Goal: Task Accomplishment & Management: Manage account settings

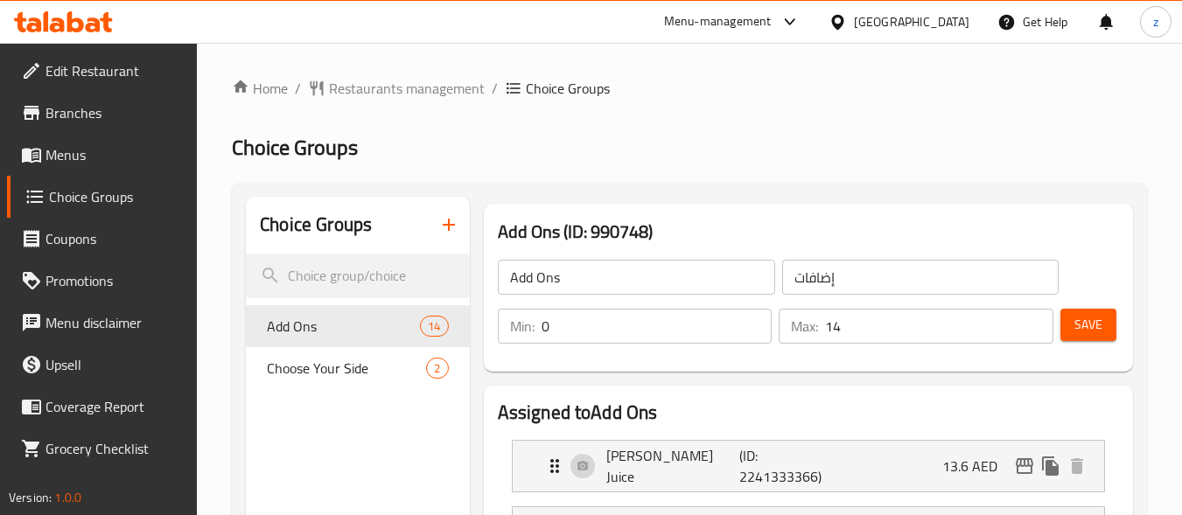
click at [938, 6] on div "[GEOGRAPHIC_DATA]" at bounding box center [898, 22] width 169 height 42
click at [936, 25] on div "[GEOGRAPHIC_DATA]" at bounding box center [911, 21] width 115 height 19
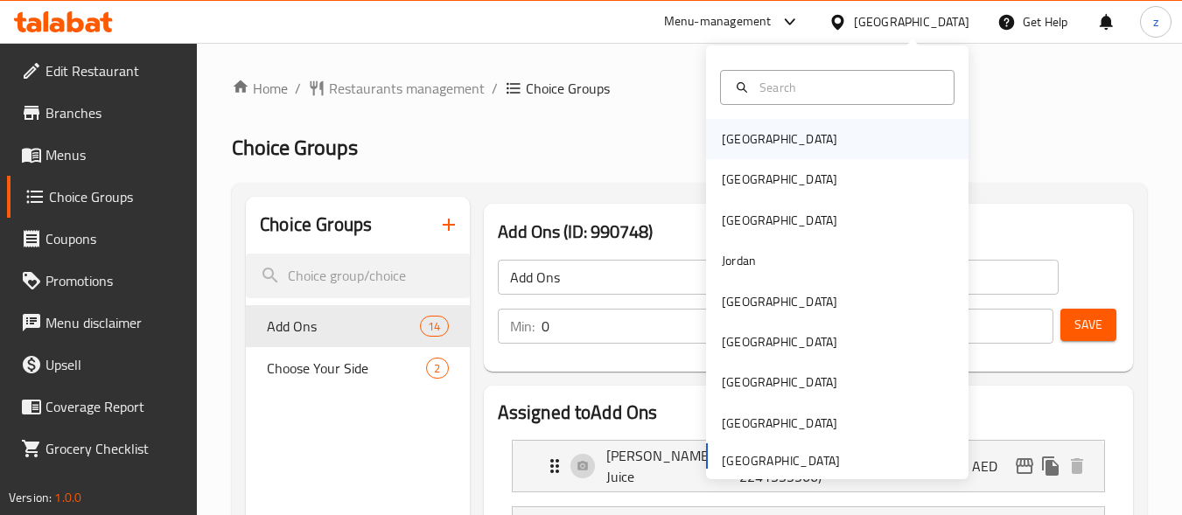
click at [813, 150] on div "[GEOGRAPHIC_DATA]" at bounding box center [837, 139] width 262 height 40
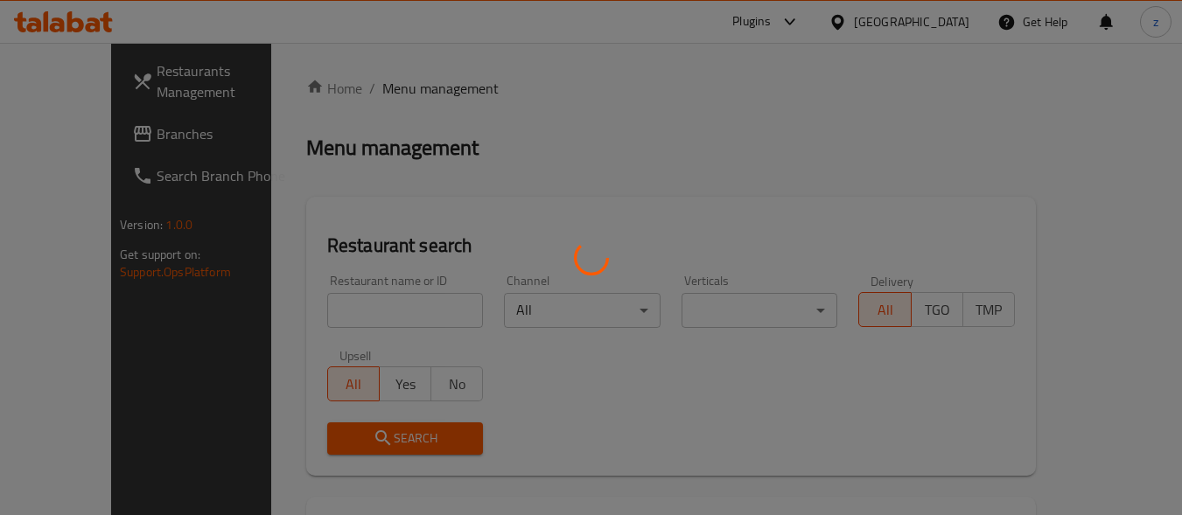
click at [938, 95] on div at bounding box center [591, 257] width 1182 height 515
click at [940, 19] on div at bounding box center [591, 257] width 1182 height 515
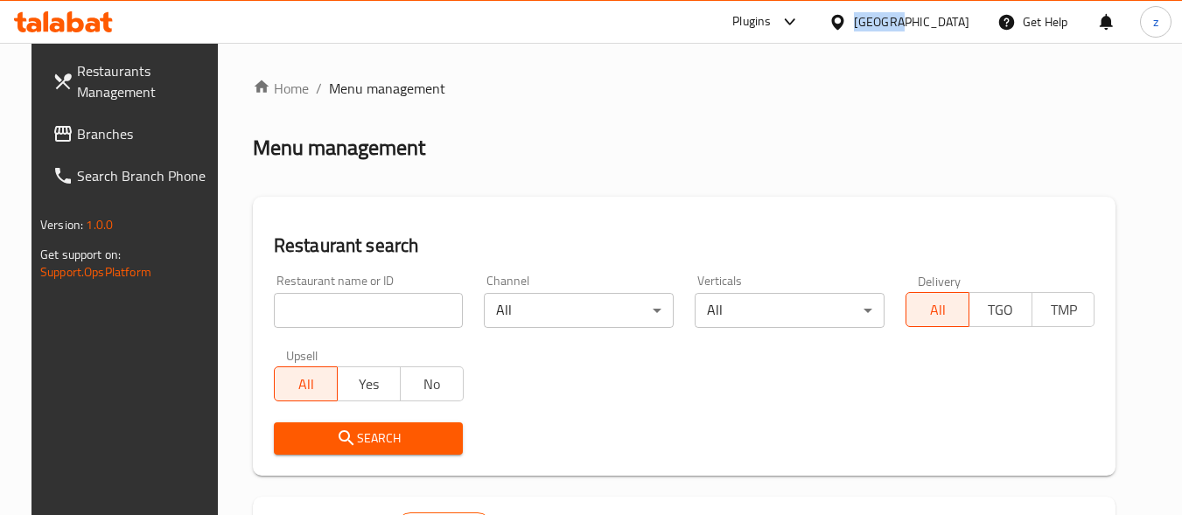
click at [940, 19] on div "[GEOGRAPHIC_DATA]" at bounding box center [911, 21] width 115 height 19
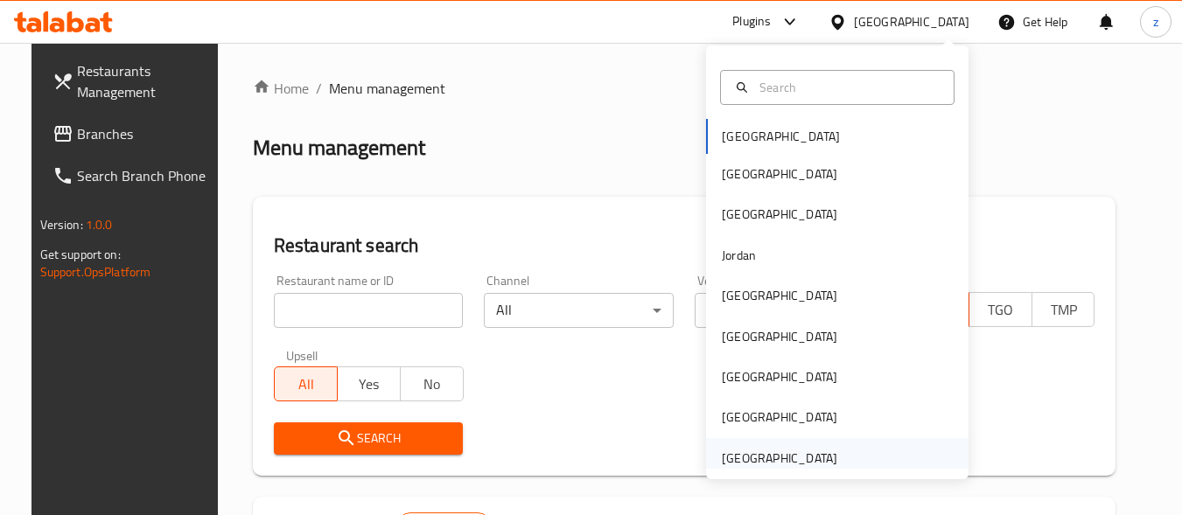
click at [781, 461] on div "[GEOGRAPHIC_DATA]" at bounding box center [779, 458] width 115 height 19
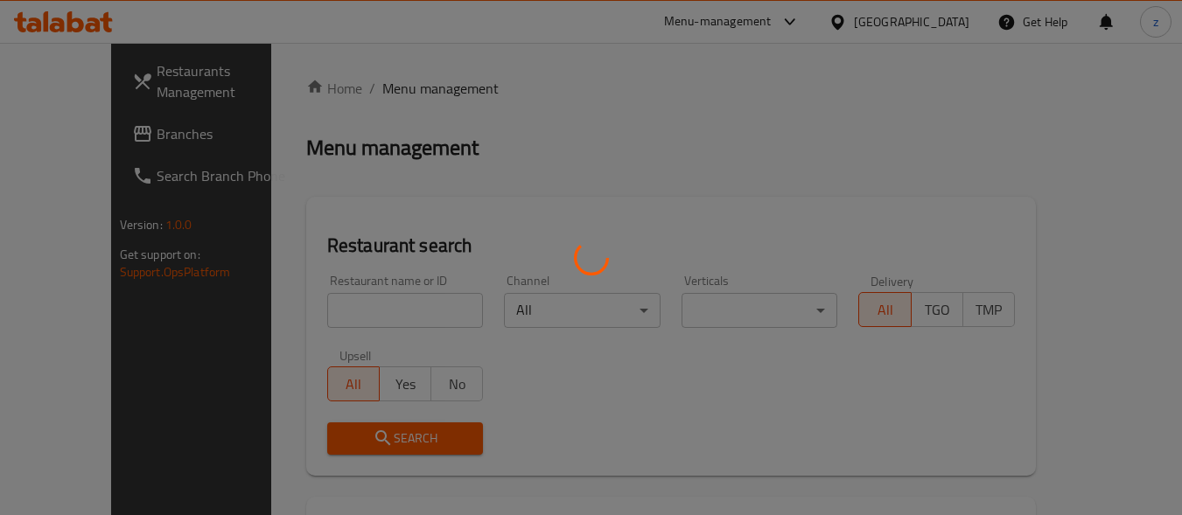
click at [631, 20] on div at bounding box center [591, 257] width 1182 height 515
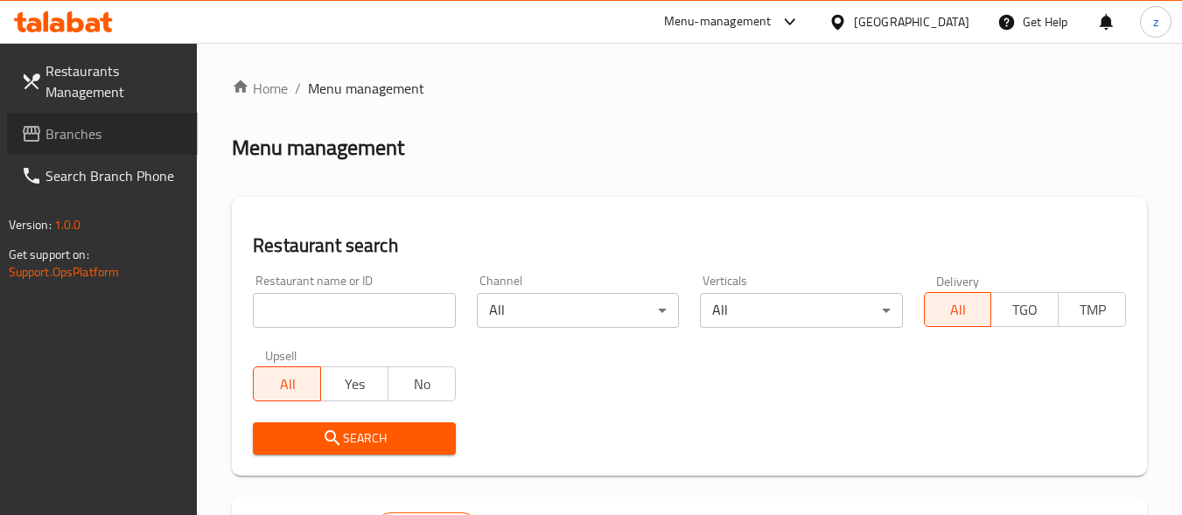
click at [81, 140] on span "Branches" at bounding box center [114, 133] width 138 height 21
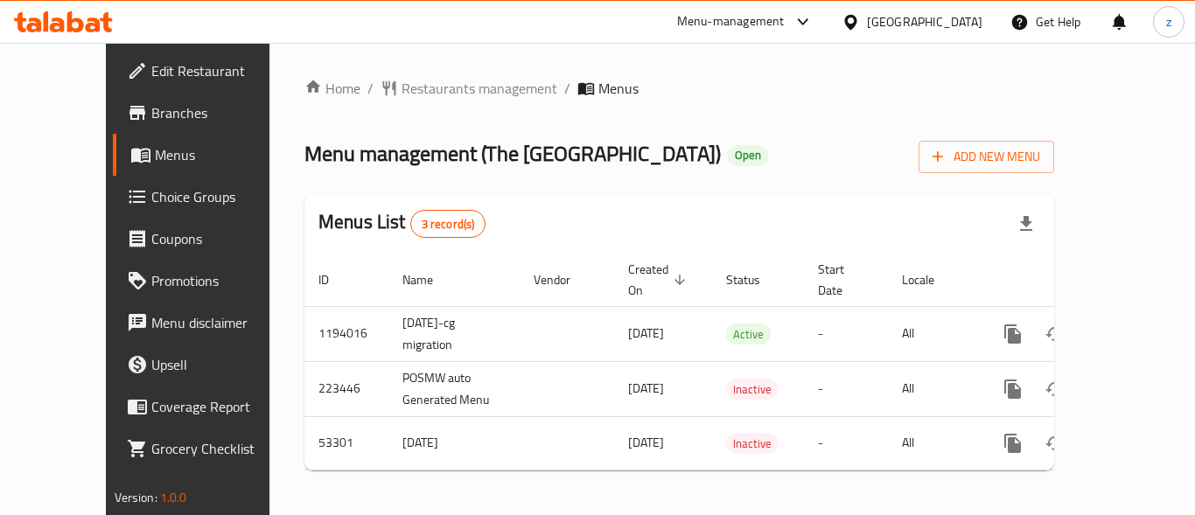
click at [151, 205] on span "Choice Groups" at bounding box center [221, 196] width 140 height 21
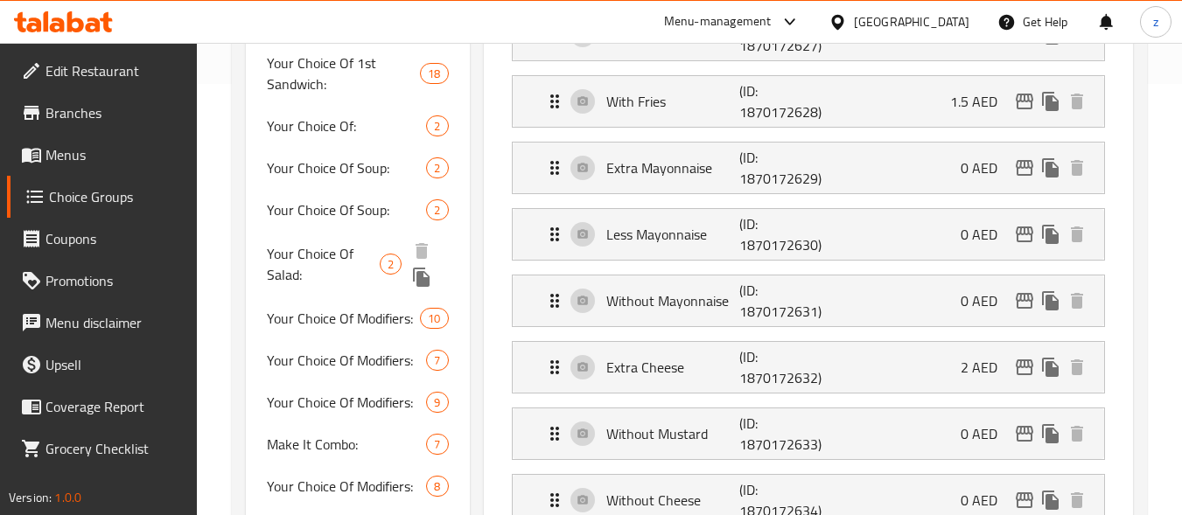
scroll to position [525, 0]
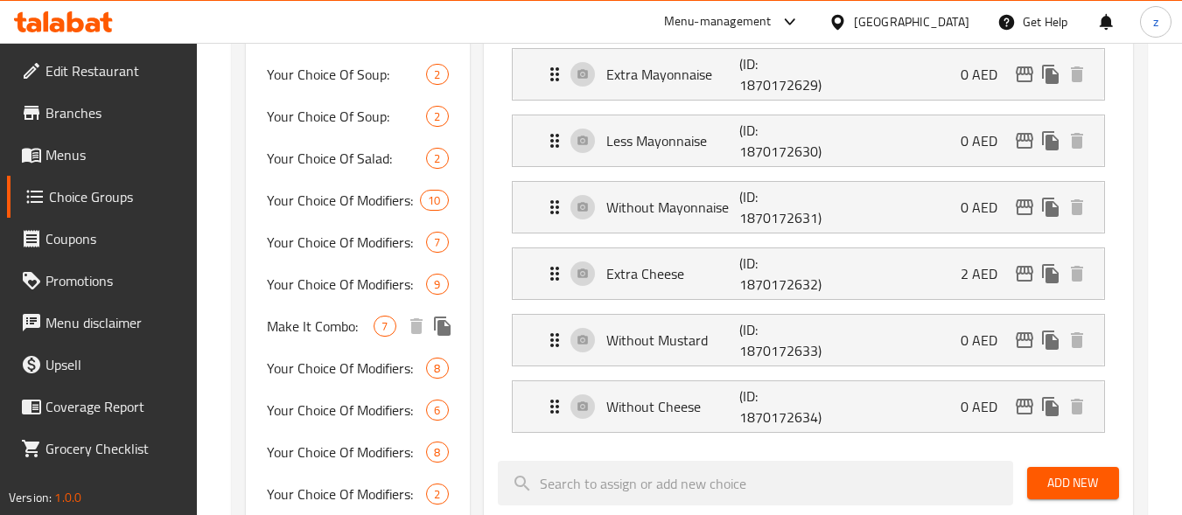
click at [327, 335] on span "Make It Combo:" at bounding box center [320, 326] width 107 height 21
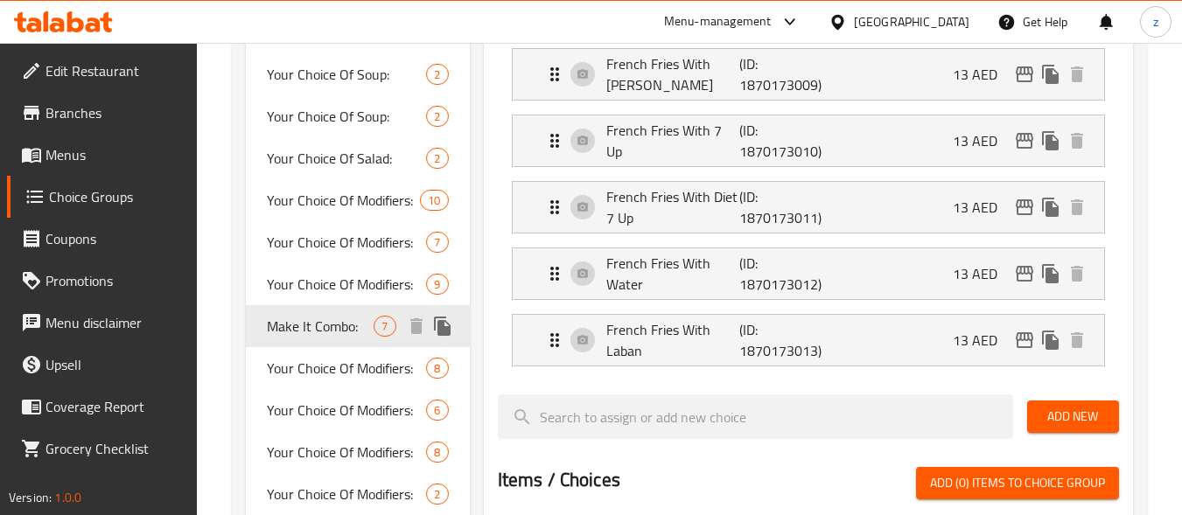
type input "Make It Combo:"
type input "اجعلها كومبو:"
type input "1"
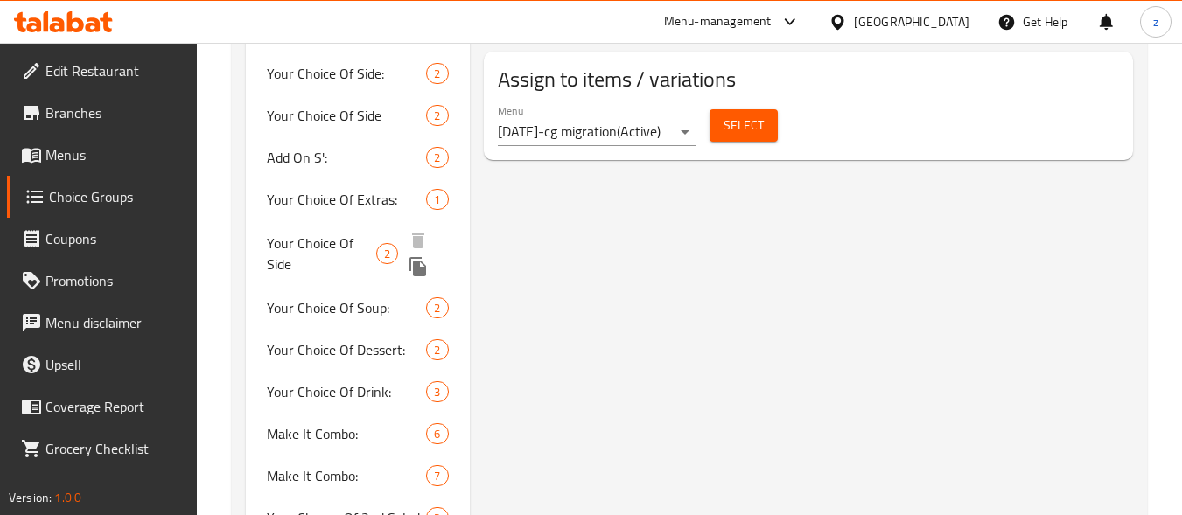
scroll to position [1399, 0]
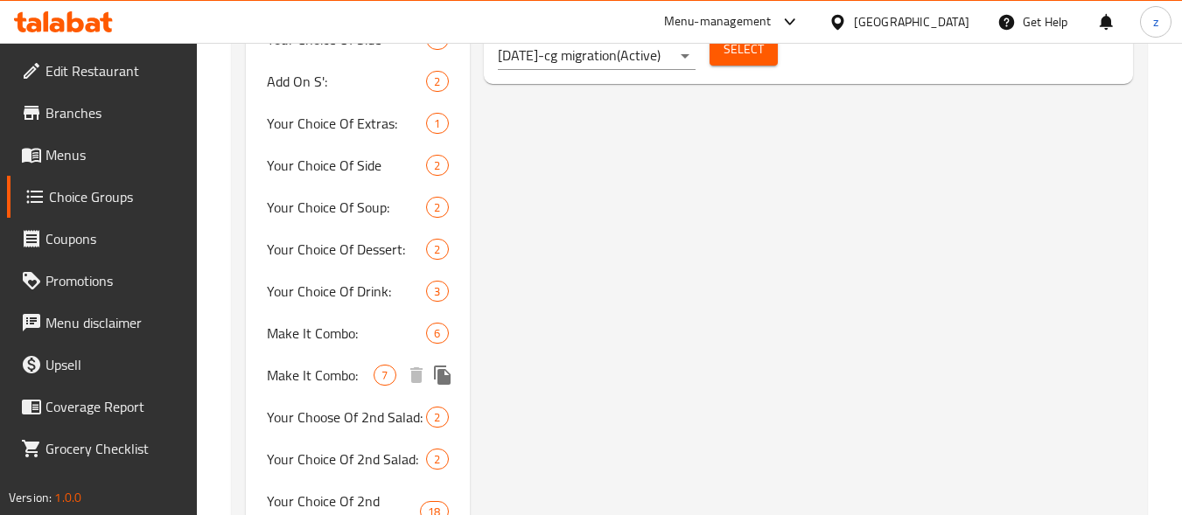
click at [331, 385] on span "Make It Combo:" at bounding box center [320, 375] width 107 height 21
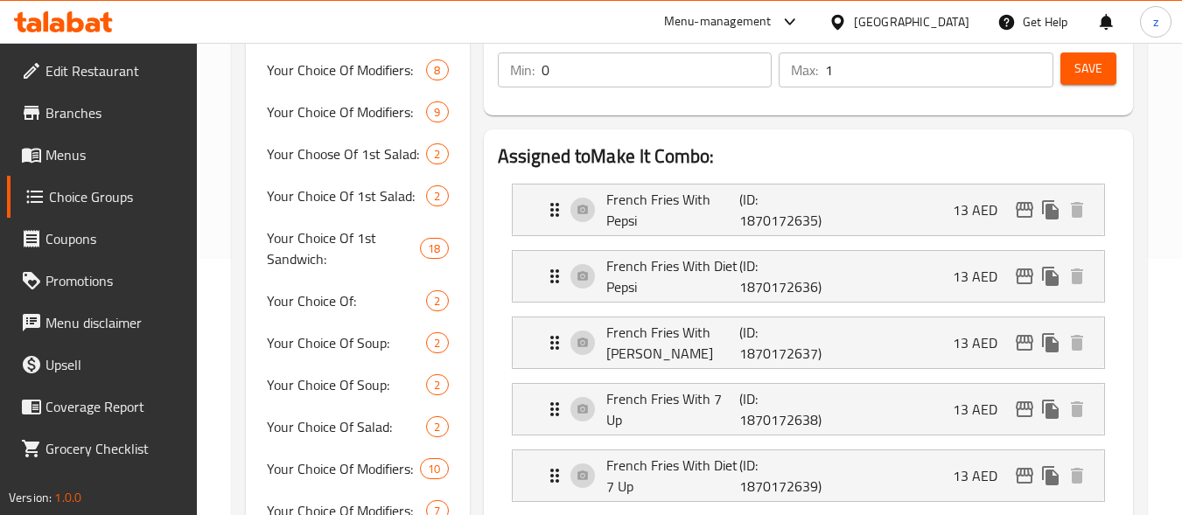
scroll to position [0, 0]
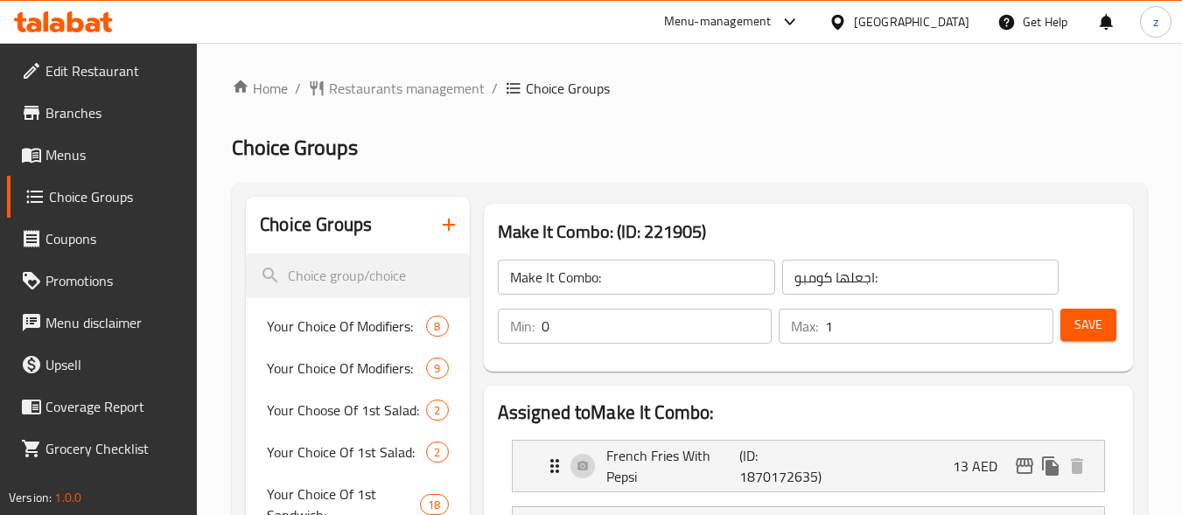
click at [945, 19] on div "[GEOGRAPHIC_DATA]" at bounding box center [911, 21] width 115 height 19
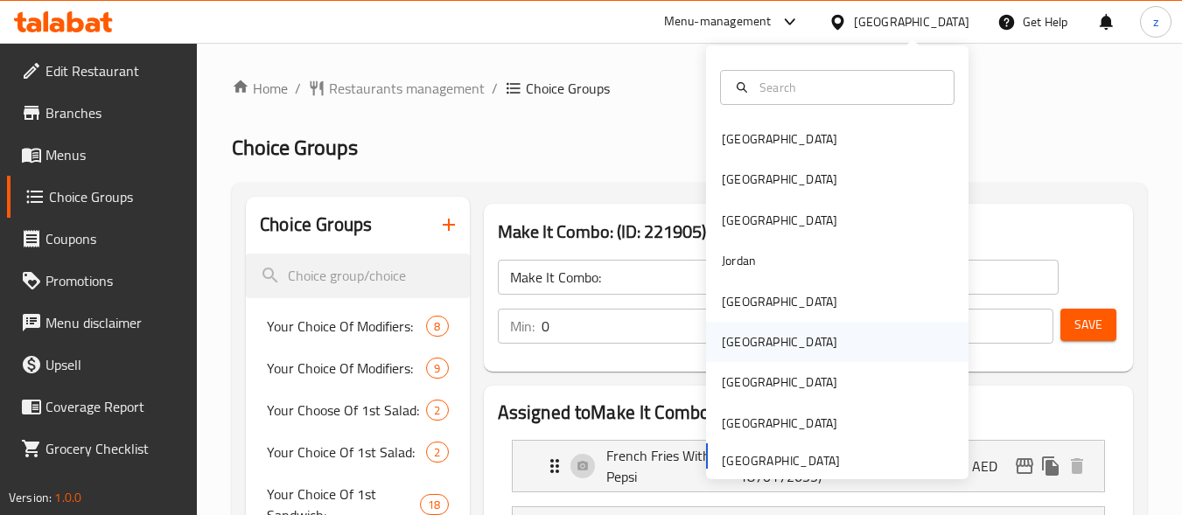
click at [729, 338] on div "[GEOGRAPHIC_DATA]" at bounding box center [779, 341] width 115 height 19
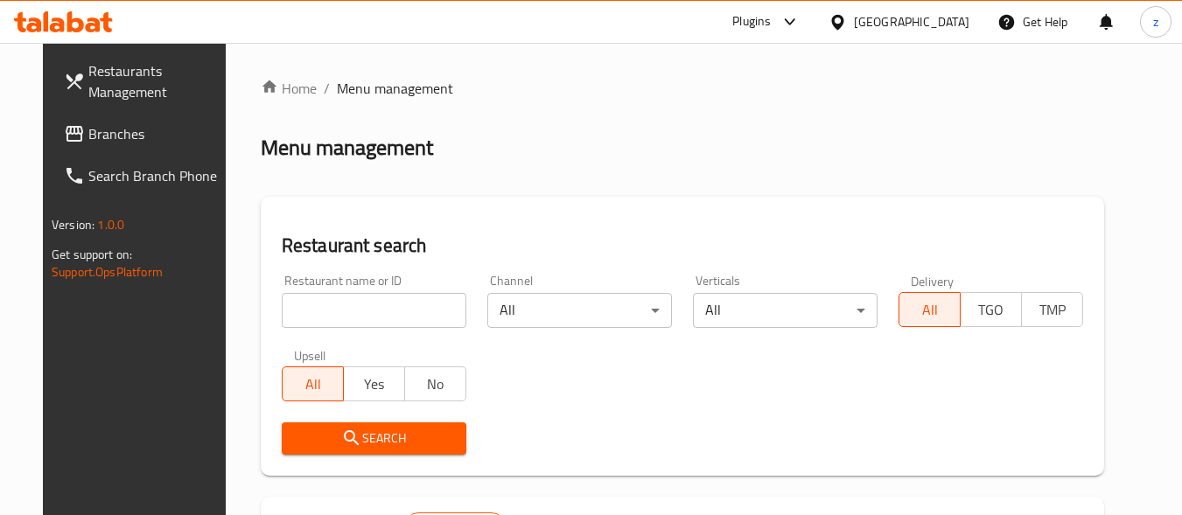
click at [102, 131] on span "Branches" at bounding box center [157, 133] width 138 height 21
